Goal: Obtain resource: Download file/media

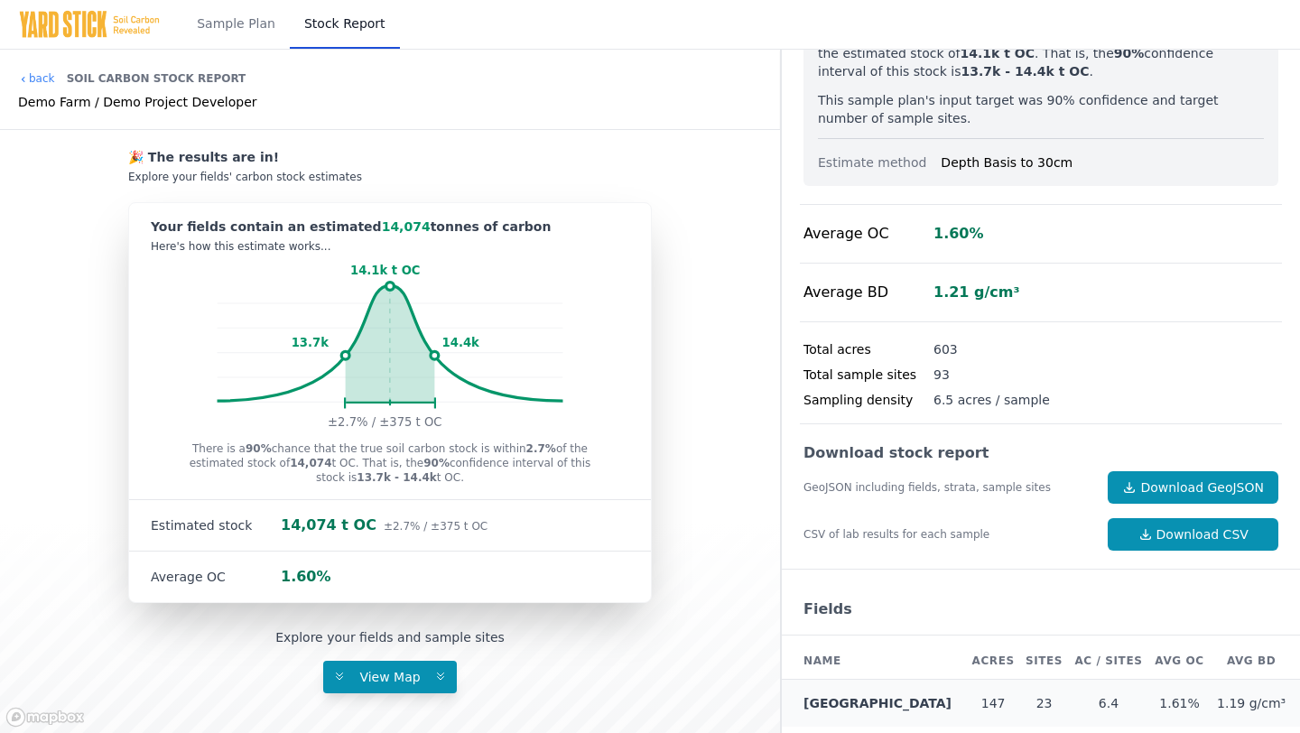
scroll to position [218, 0]
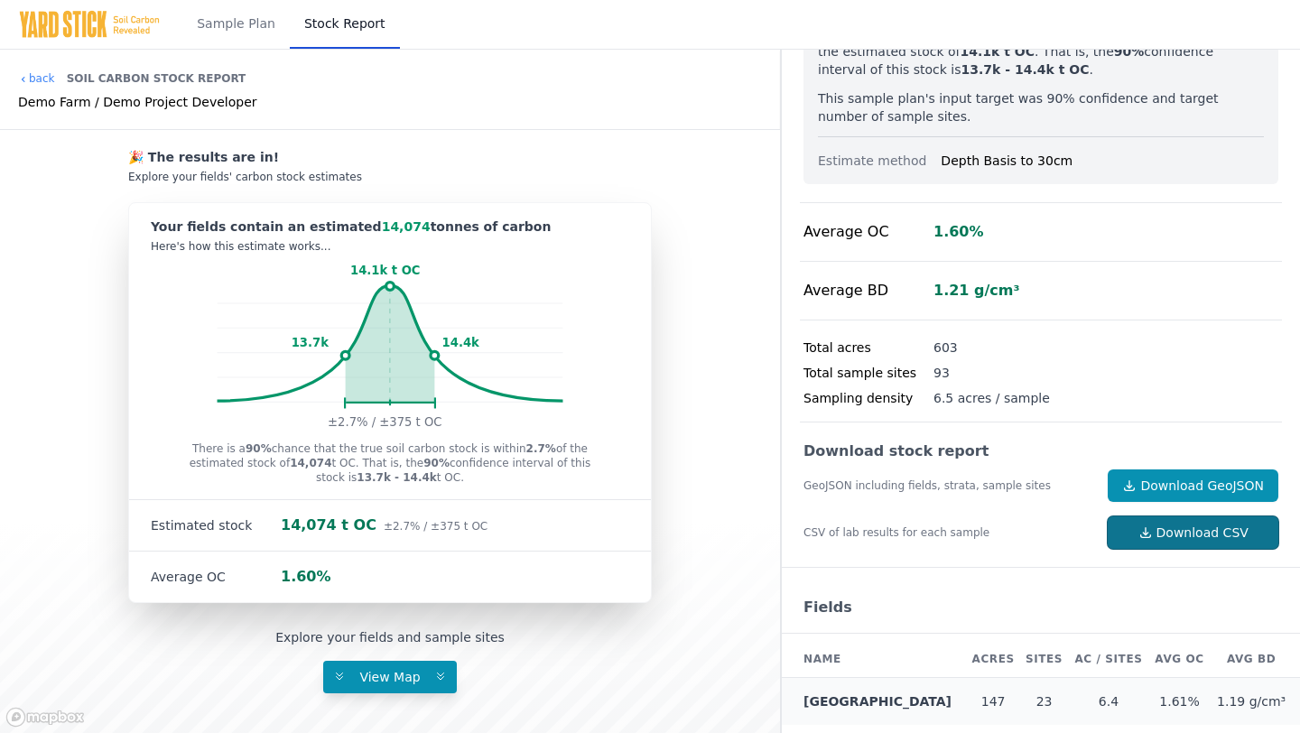
click at [1174, 523] on link "Download CSV" at bounding box center [1193, 533] width 171 height 33
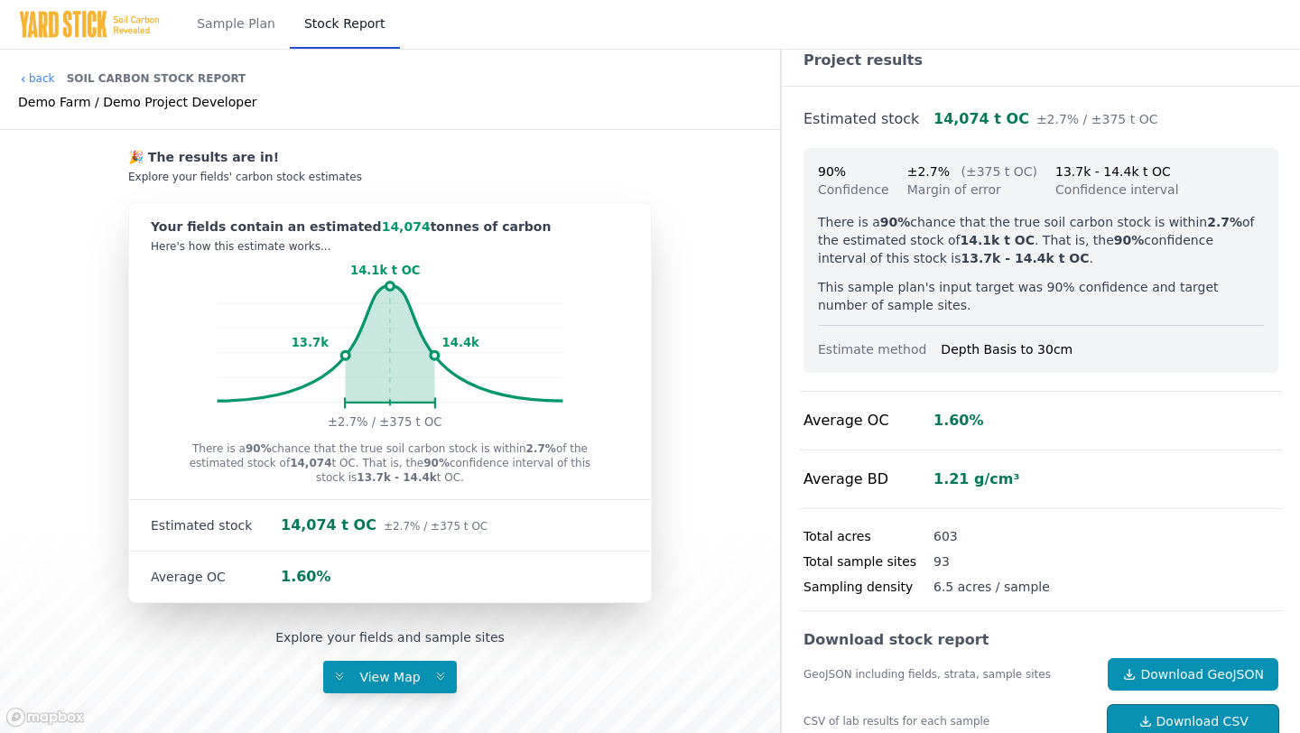
scroll to position [0, 0]
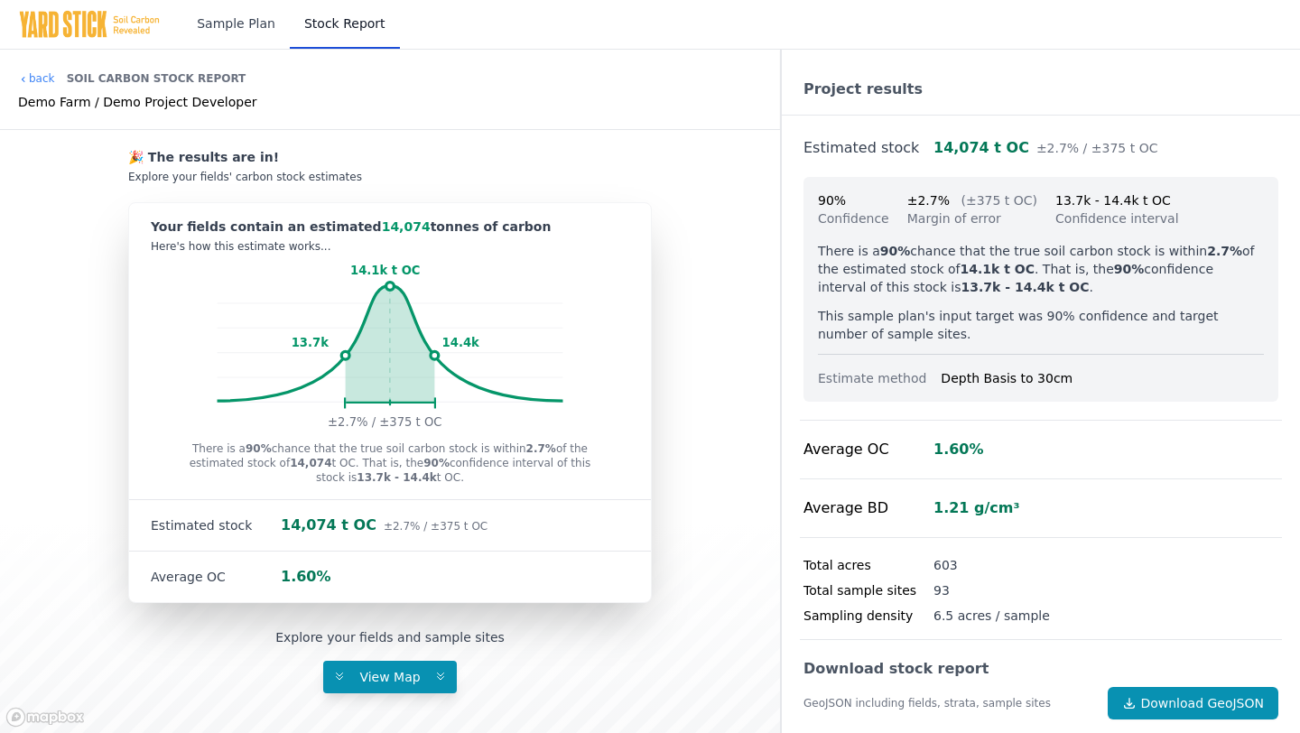
click at [247, 27] on link "Sample Plan" at bounding box center [235, 24] width 107 height 49
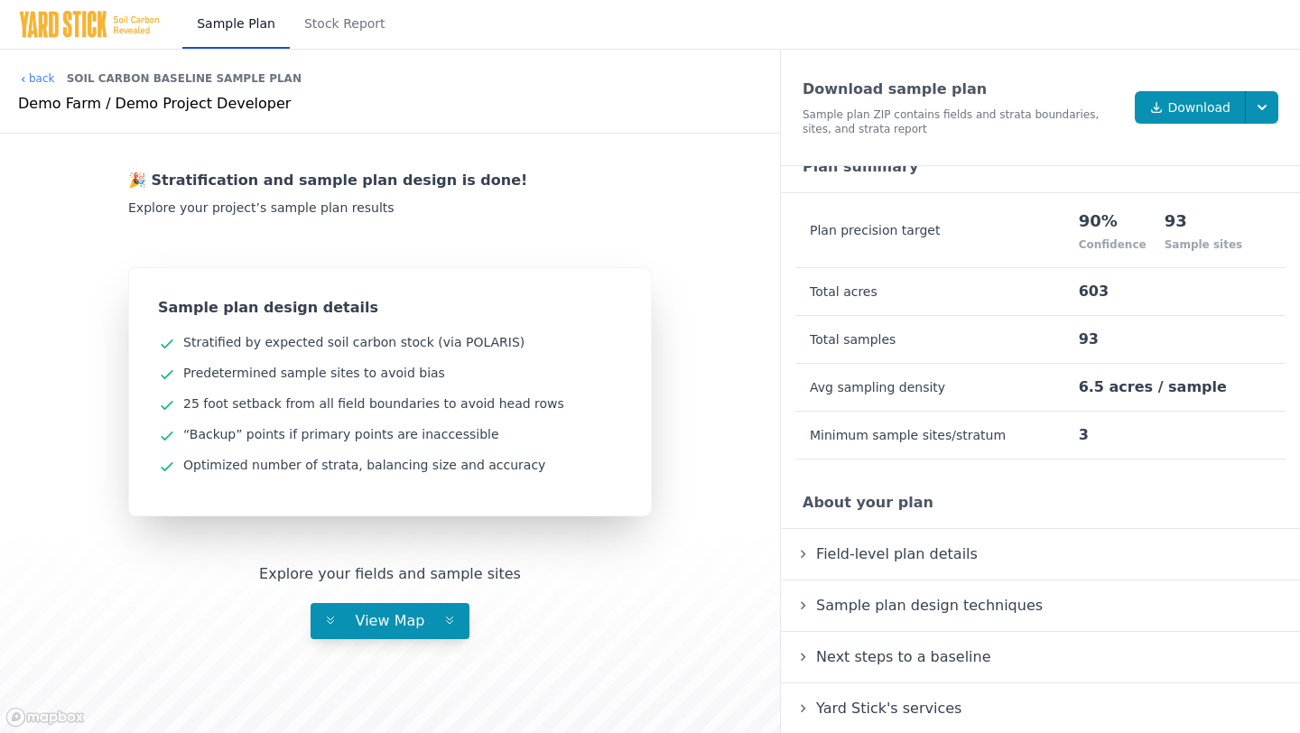
scroll to position [40, 0]
click at [804, 551] on summary "Field-level plan details" at bounding box center [1041, 554] width 490 height 22
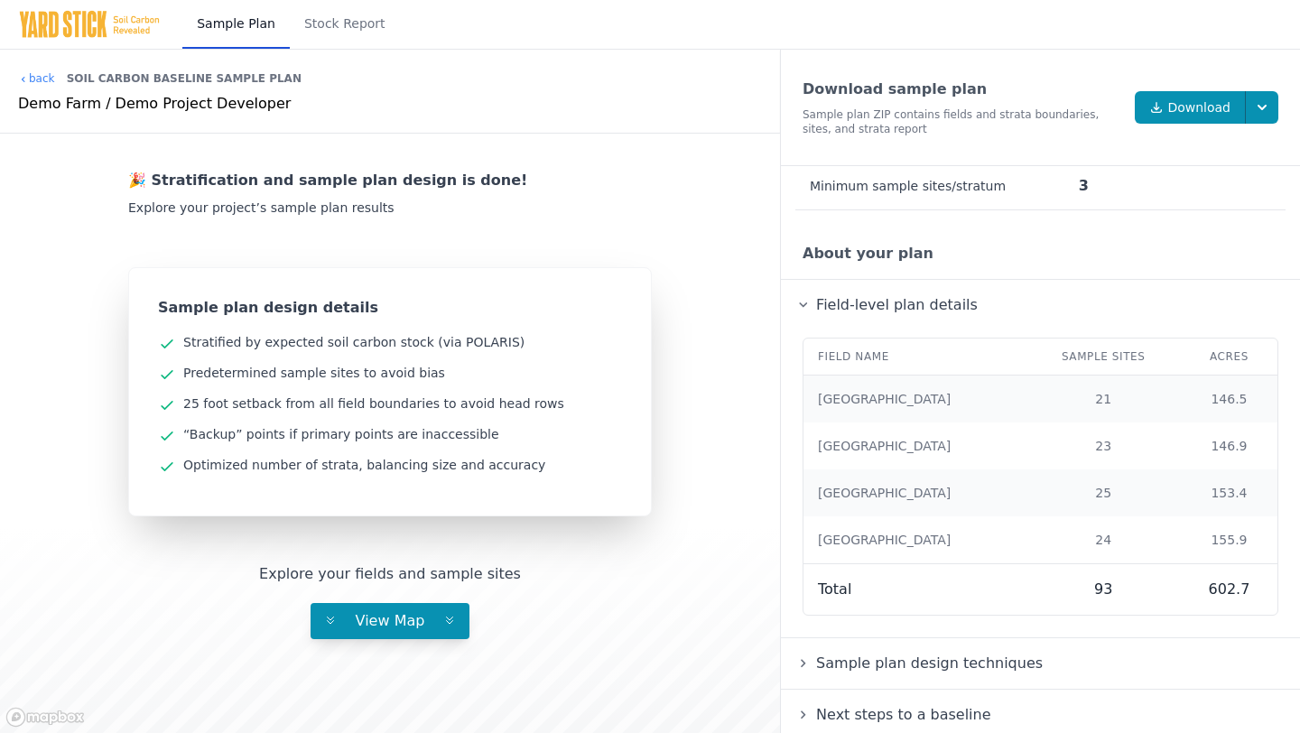
scroll to position [347, 0]
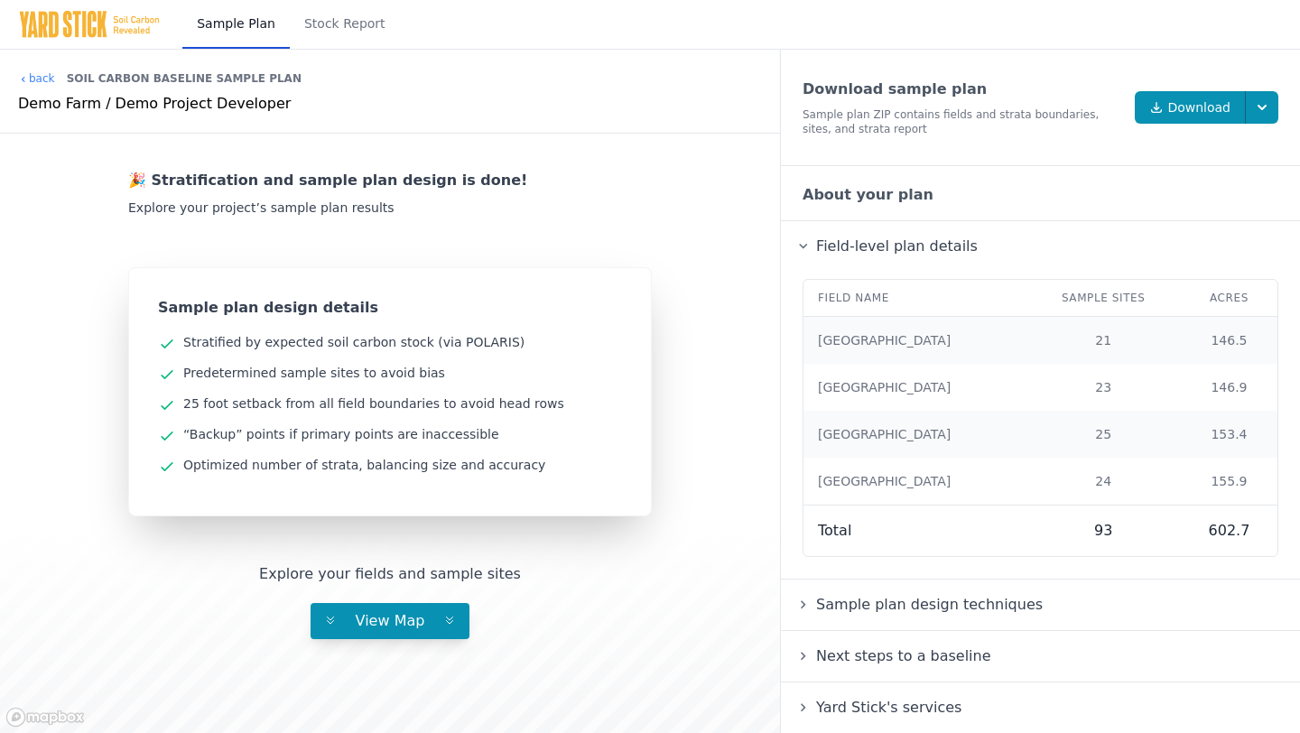
click at [804, 604] on summary "Sample plan design techniques" at bounding box center [1041, 605] width 490 height 22
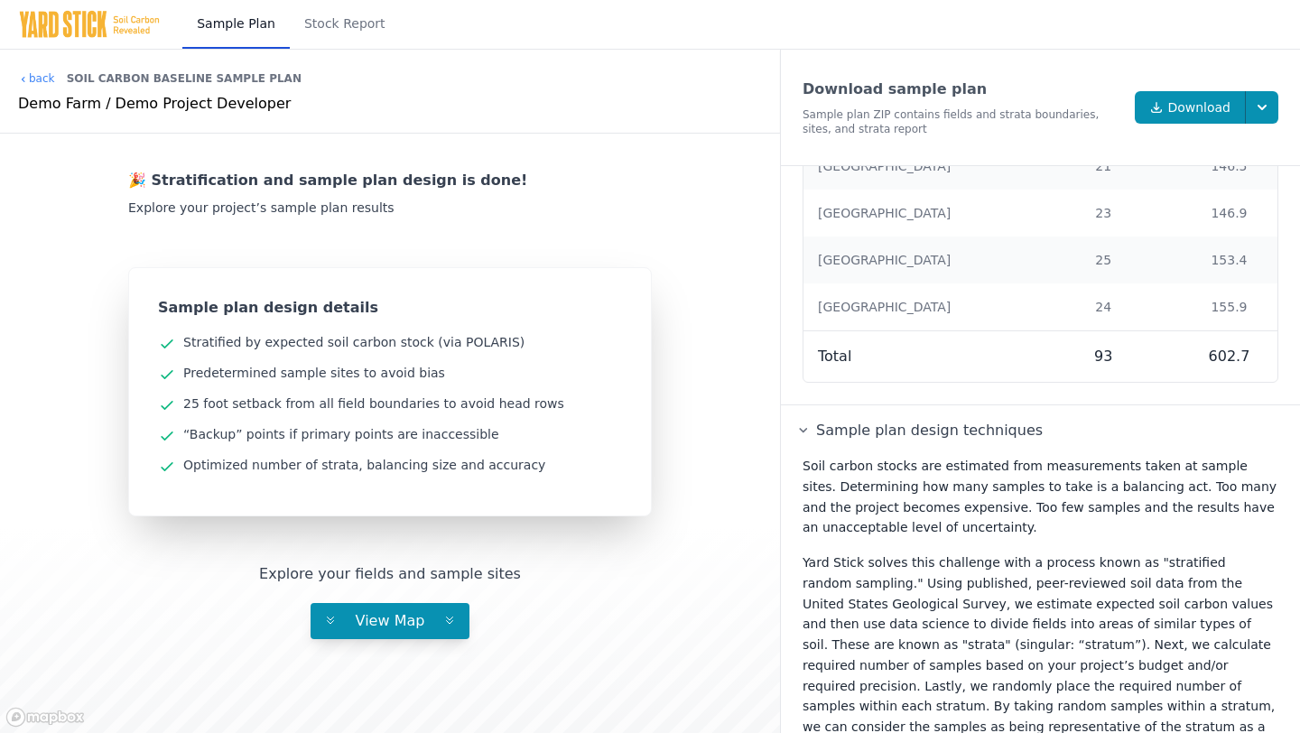
scroll to position [748, 0]
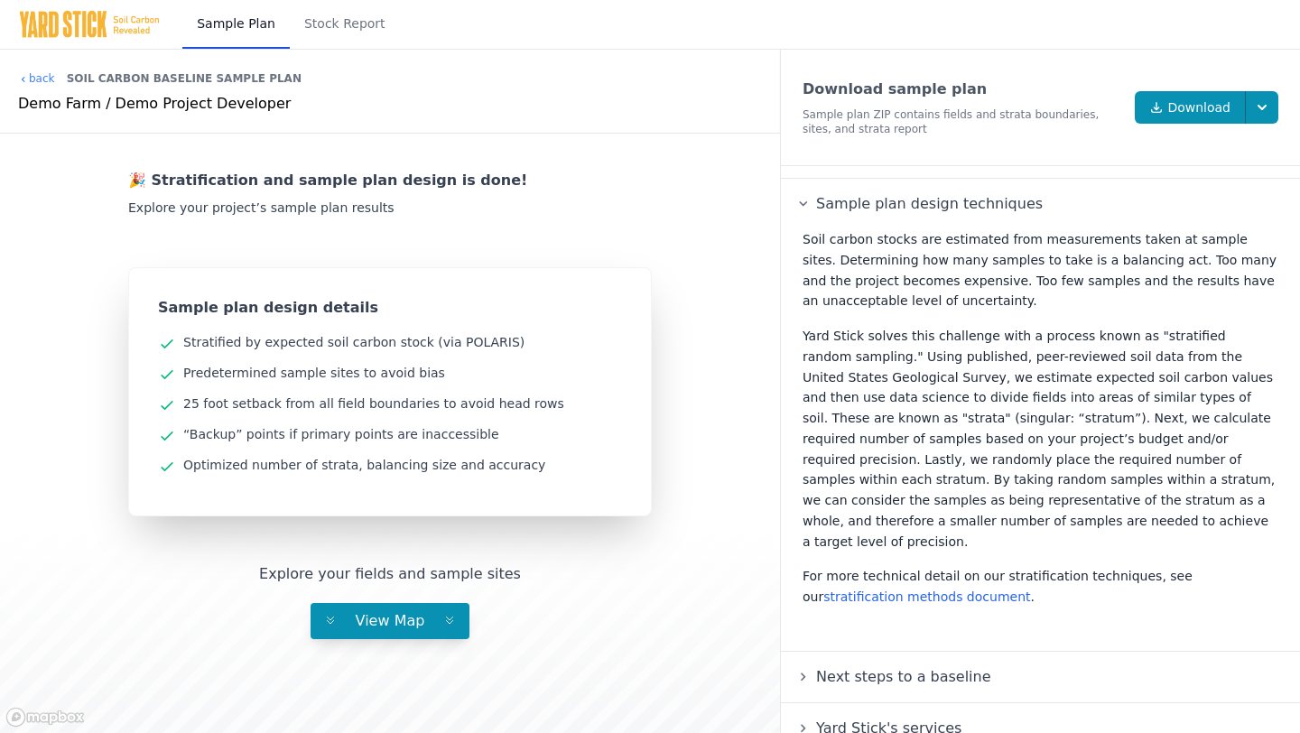
click at [804, 666] on summary "Next steps to a baseline" at bounding box center [1041, 677] width 490 height 22
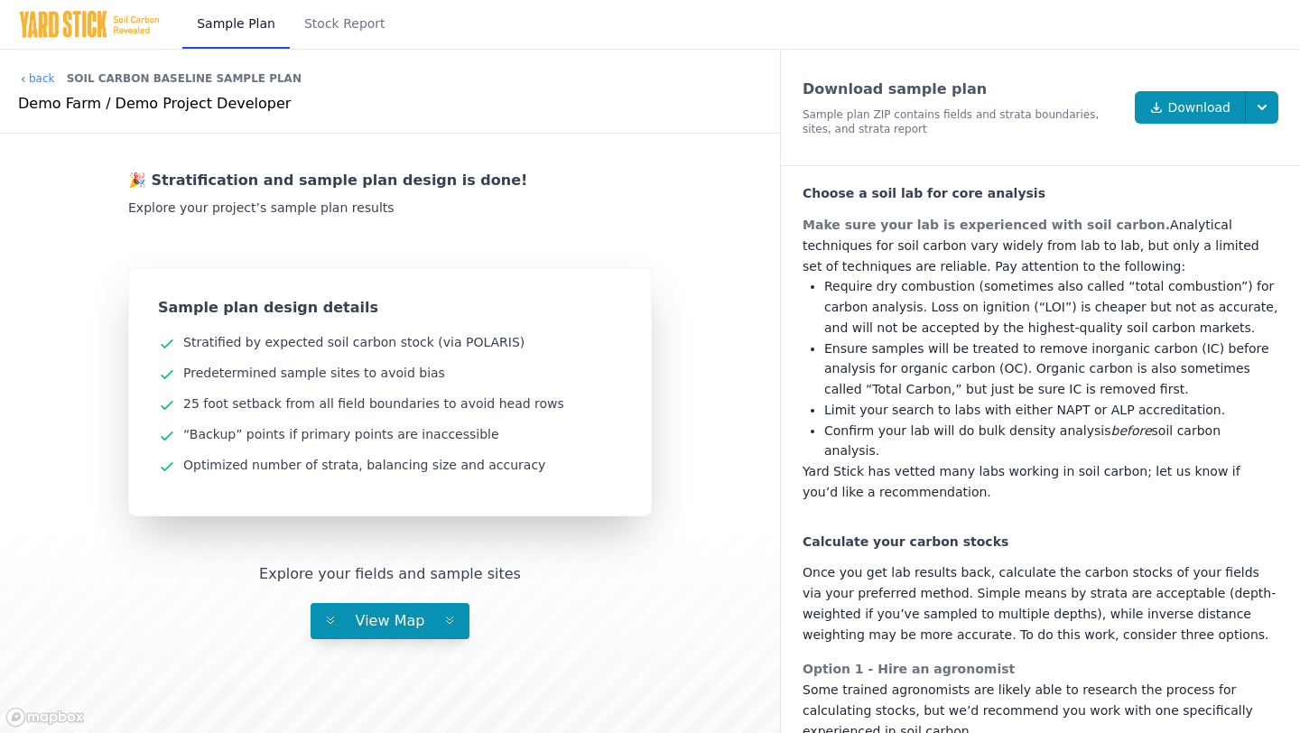
scroll to position [1837, 0]
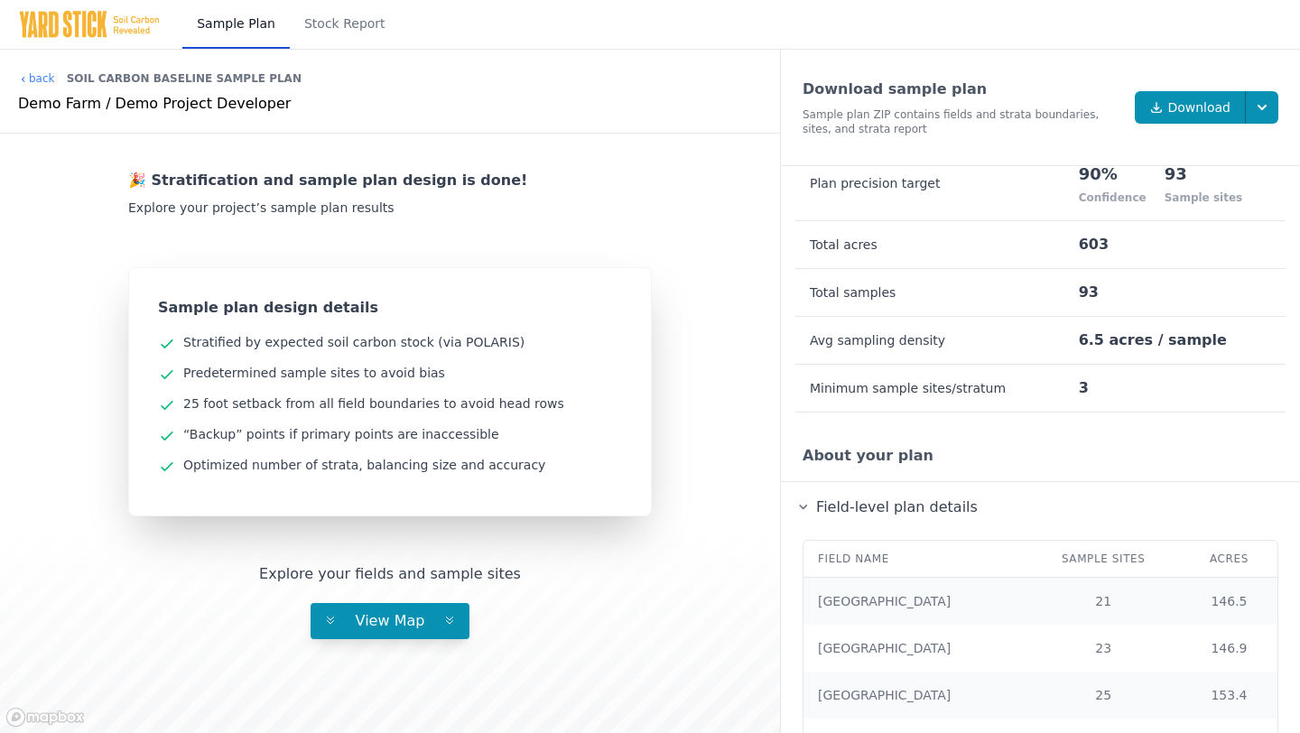
scroll to position [0, 0]
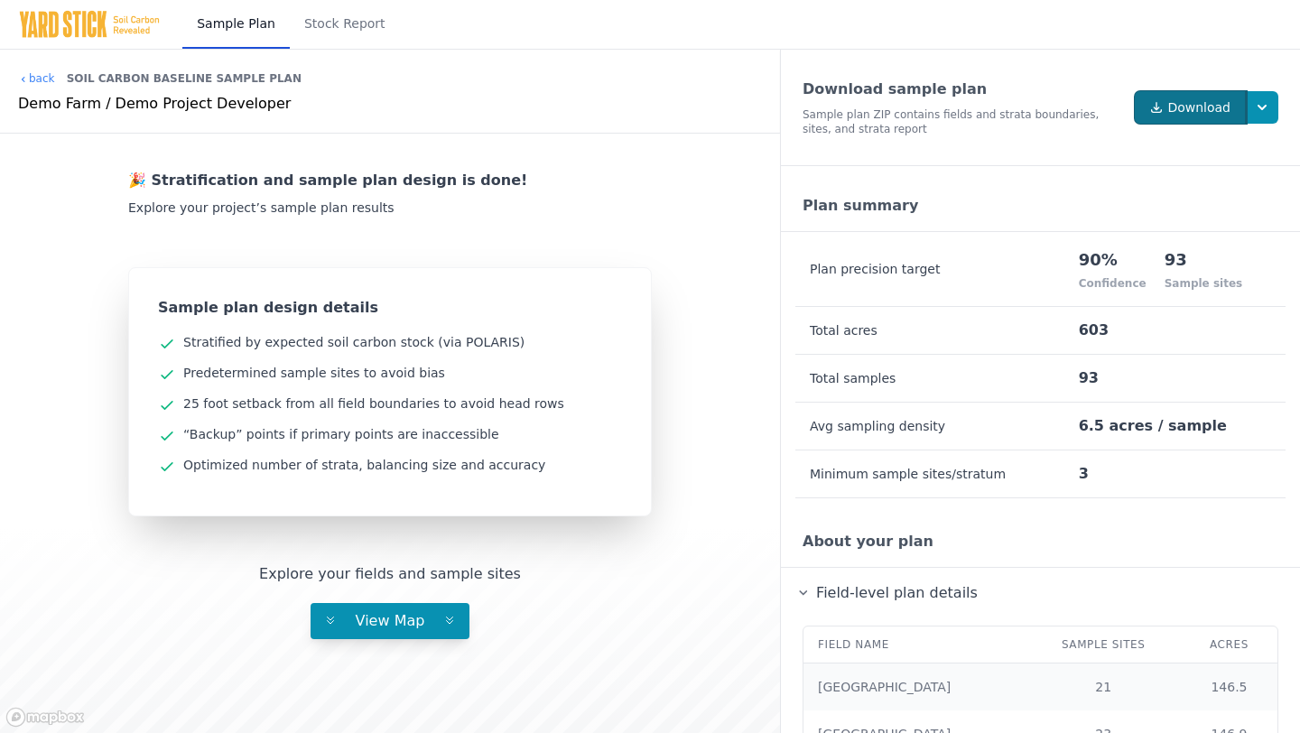
click at [1191, 119] on link "Download" at bounding box center [1191, 107] width 112 height 33
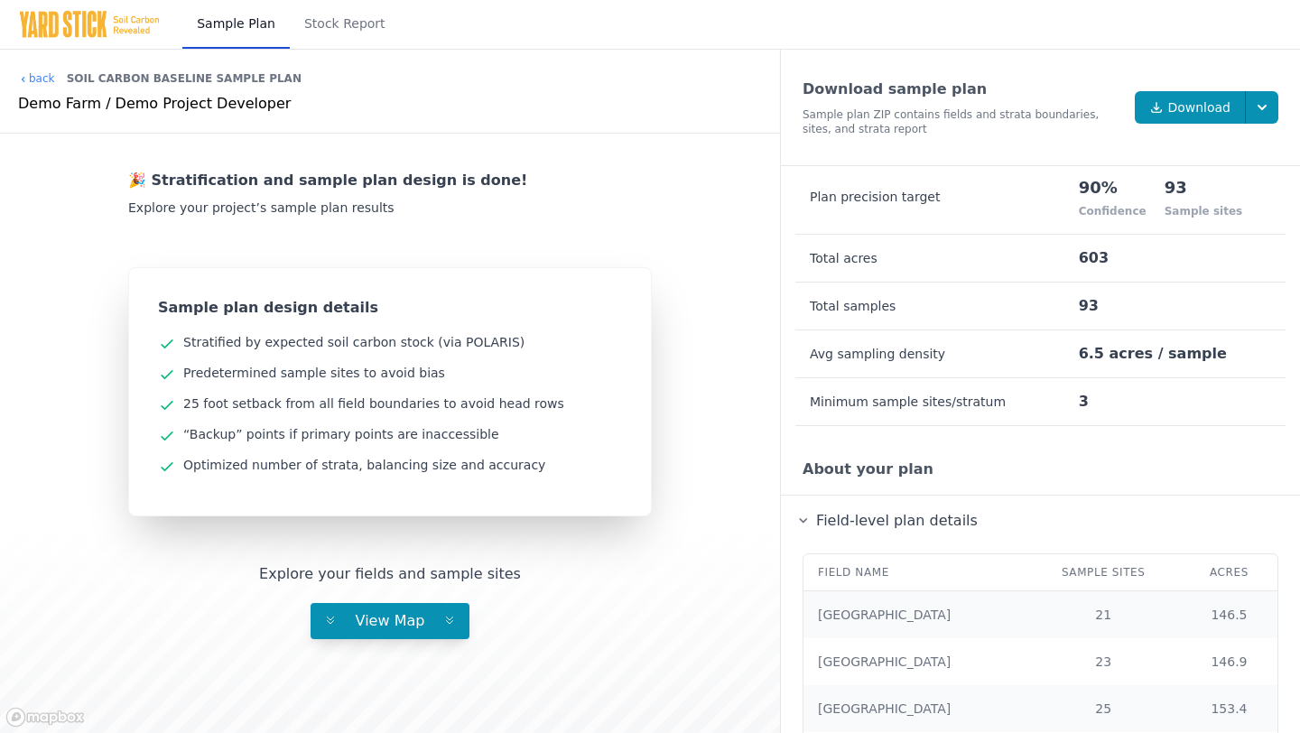
click at [803, 517] on summary "Field-level plan details" at bounding box center [1041, 521] width 490 height 22
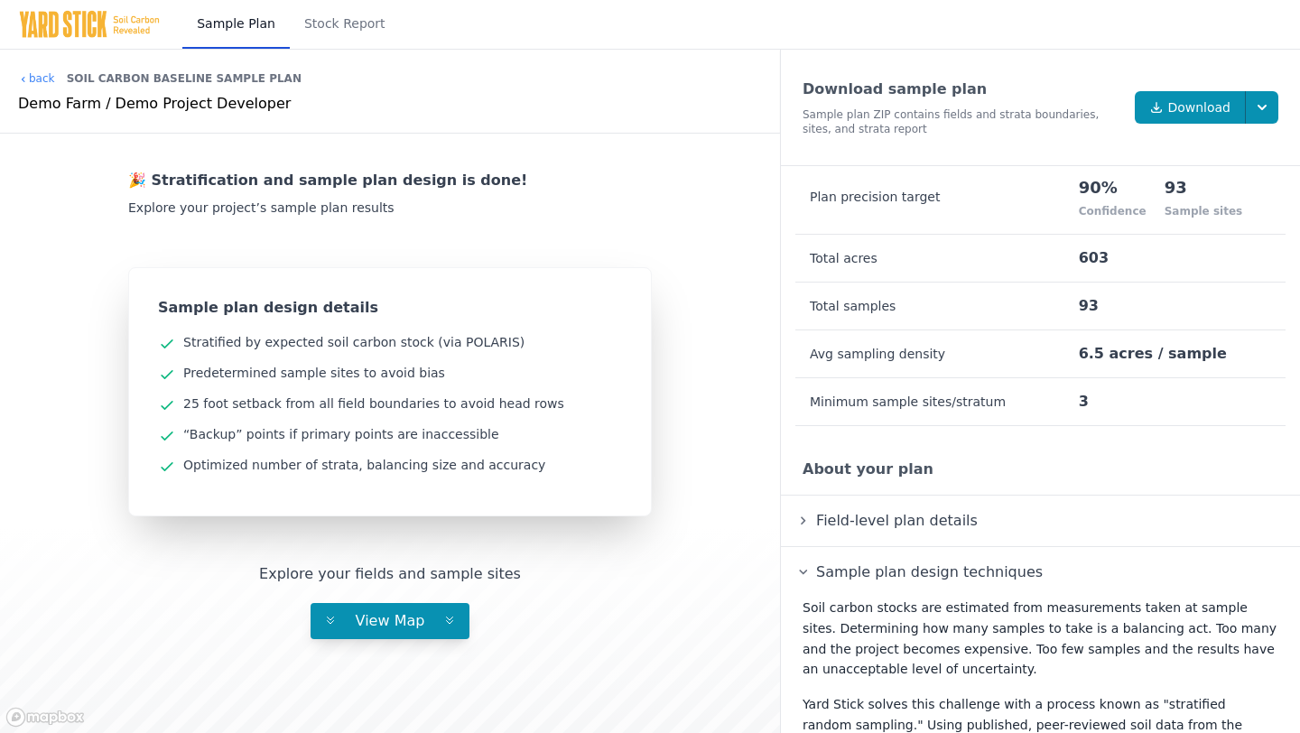
click at [801, 565] on summary "Sample plan design techniques" at bounding box center [1041, 573] width 490 height 22
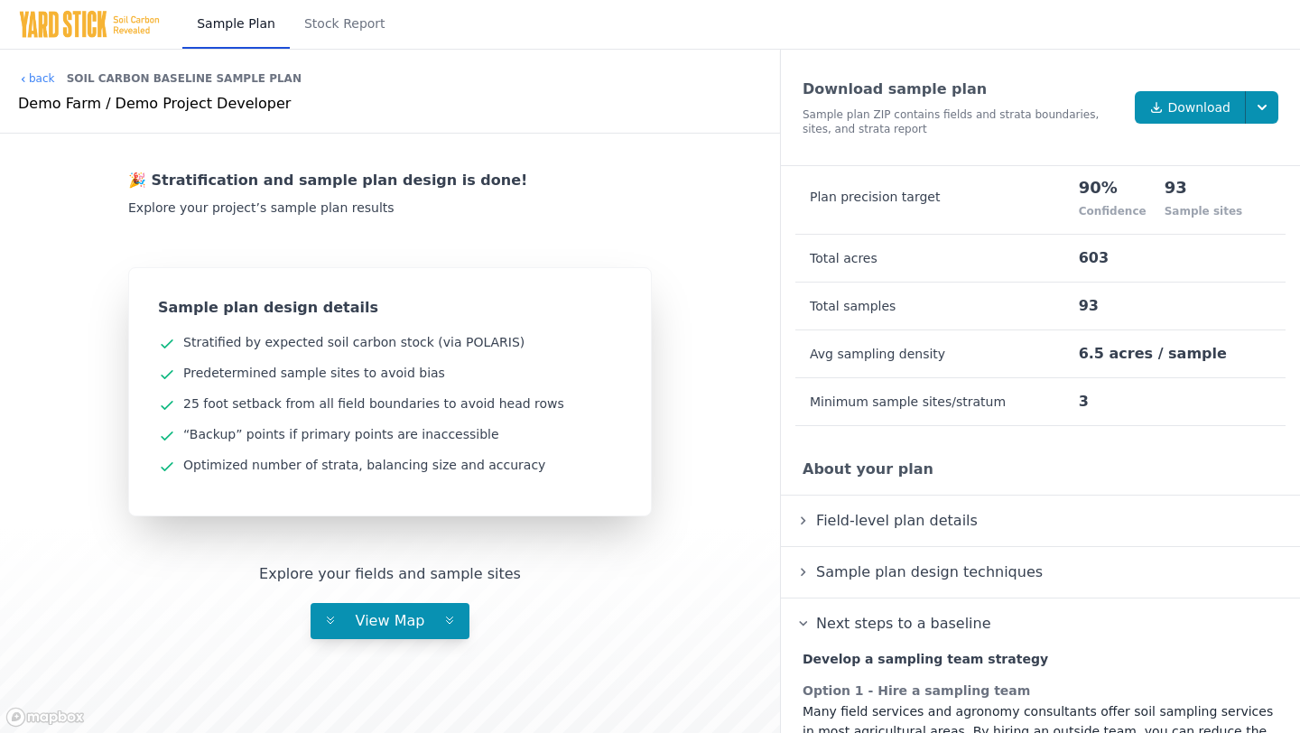
click at [803, 616] on summary "Next steps to a baseline" at bounding box center [1041, 624] width 490 height 22
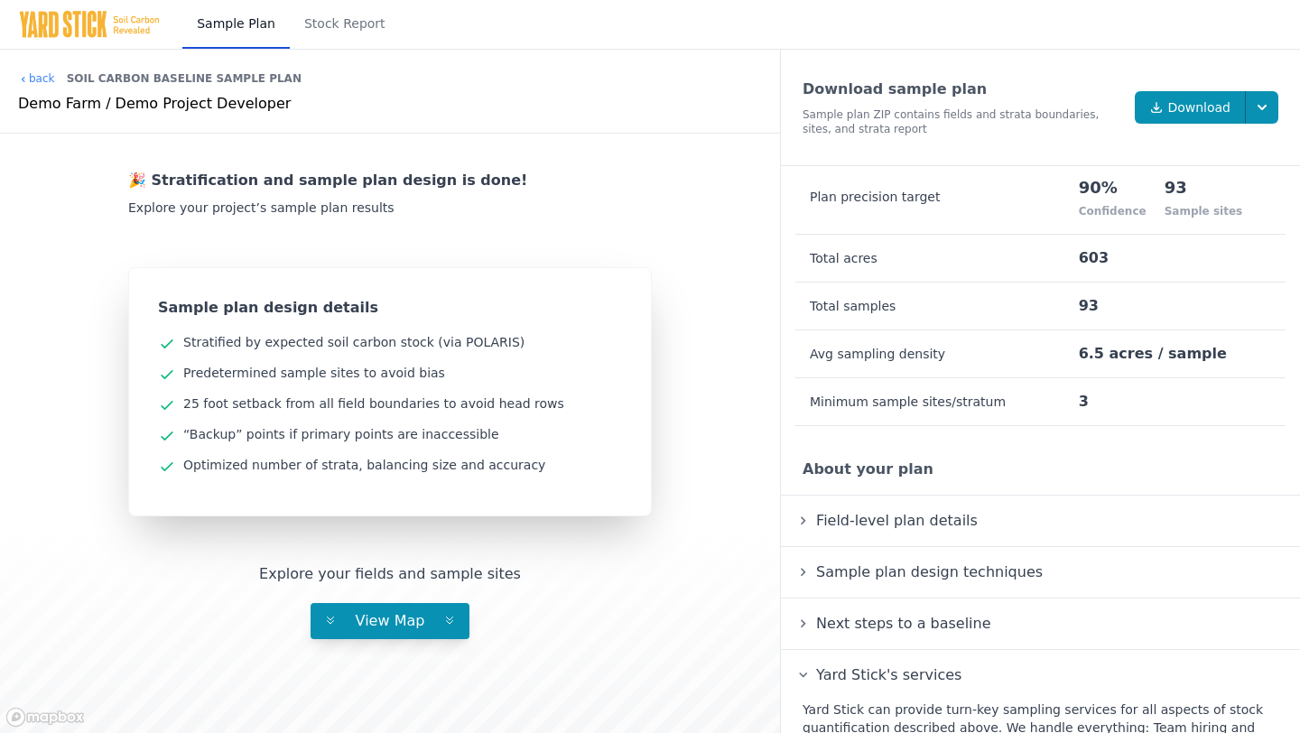
click at [804, 665] on summary "Yard Stick's services" at bounding box center [1041, 676] width 490 height 22
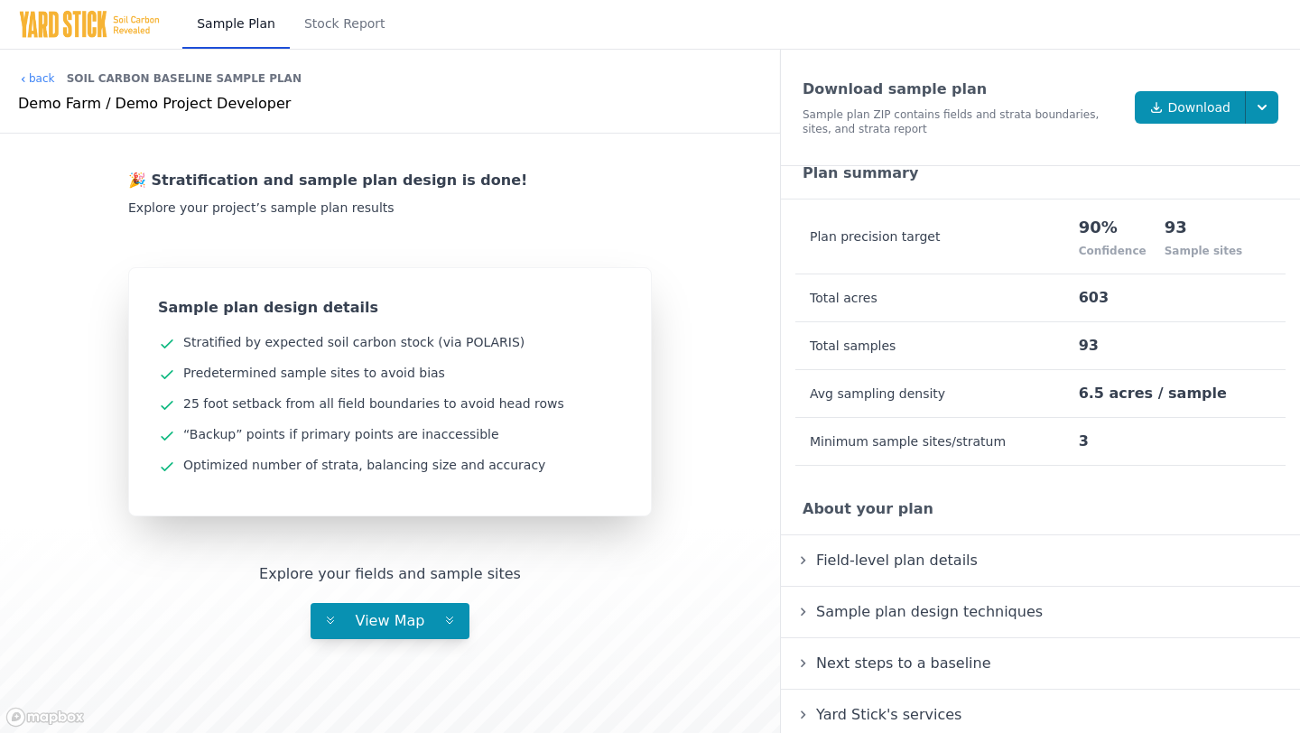
scroll to position [25, 0]
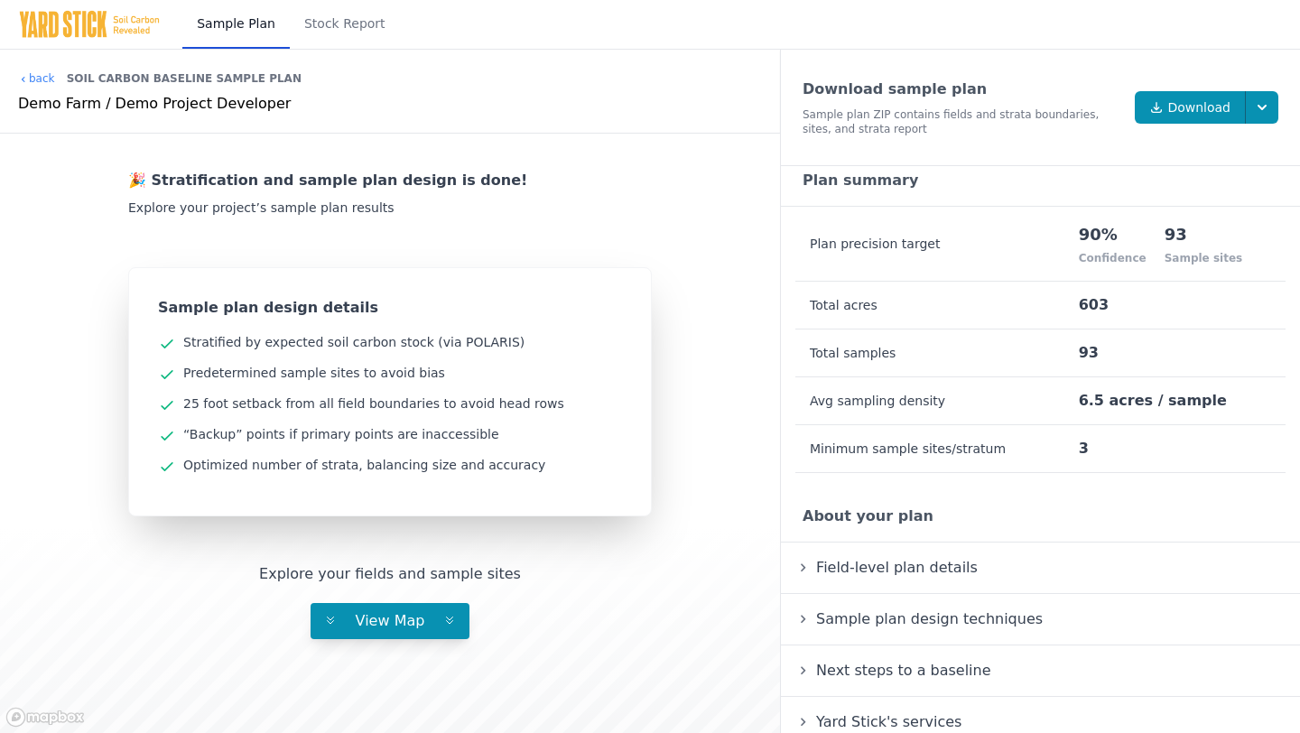
click at [813, 703] on details "Yard Stick's services Yard Stick can provide turn-key sampling services for all…" at bounding box center [1040, 722] width 519 height 51
click at [363, 32] on link "Stock Report" at bounding box center [345, 24] width 110 height 49
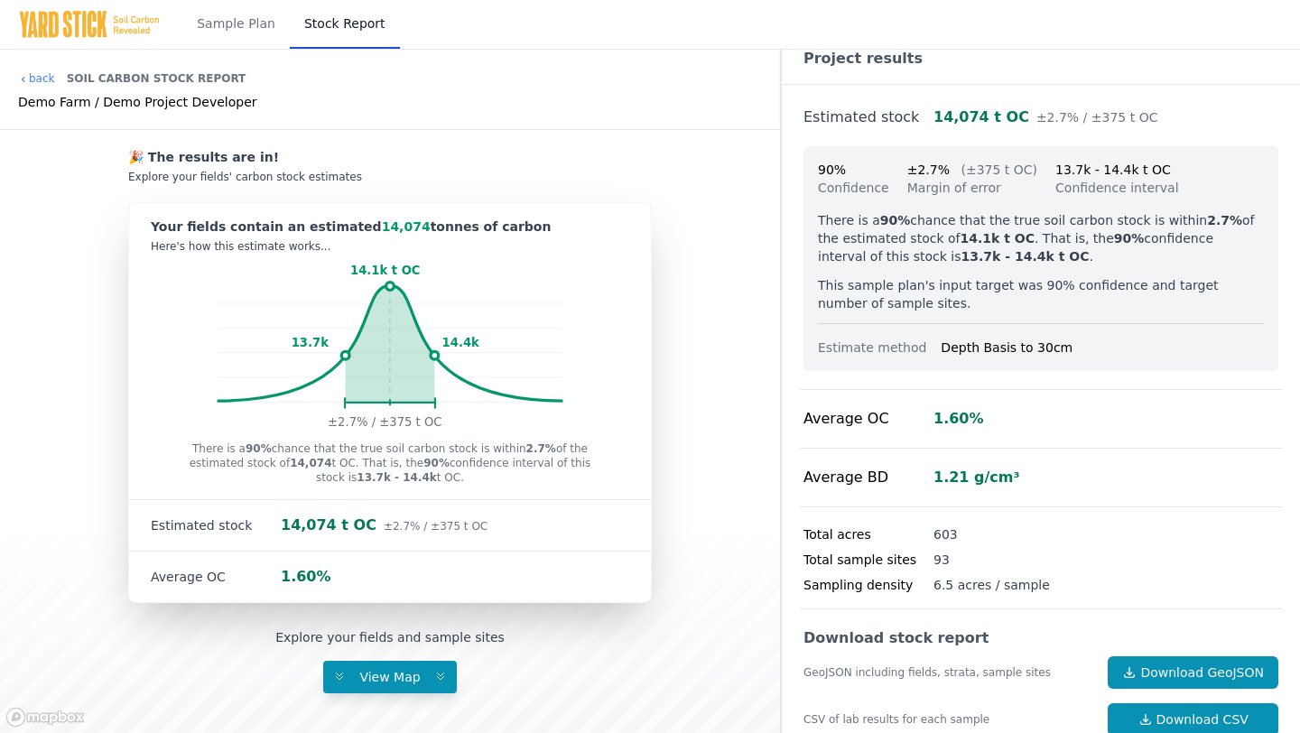
scroll to position [29, 0]
